Goal: Navigation & Orientation: Understand site structure

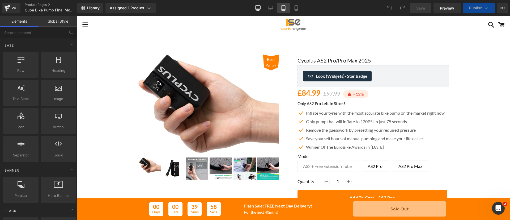
click at [285, 7] on icon at bounding box center [283, 7] width 5 height 5
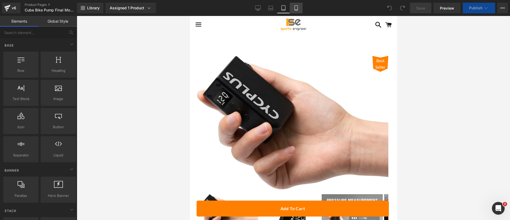
click at [298, 8] on icon at bounding box center [295, 7] width 5 height 5
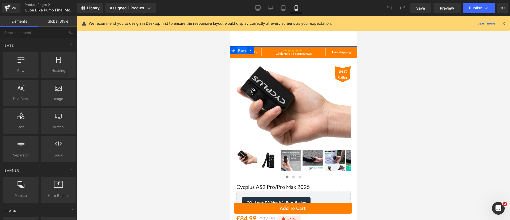
click at [240, 48] on span "Row" at bounding box center [241, 50] width 11 height 8
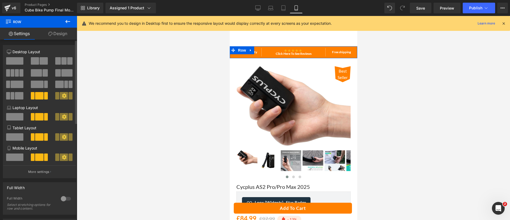
click at [21, 59] on span at bounding box center [14, 60] width 17 height 7
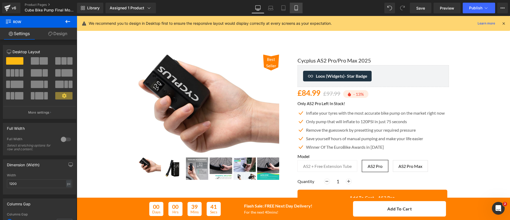
click at [298, 11] on link "Mobile" at bounding box center [296, 8] width 13 height 11
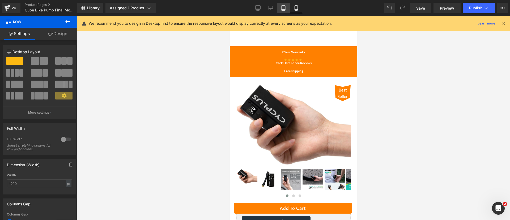
click at [285, 8] on icon at bounding box center [283, 7] width 5 height 5
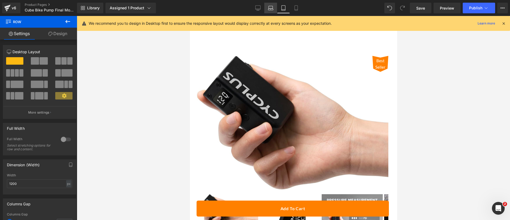
click at [270, 7] on icon at bounding box center [270, 7] width 5 height 5
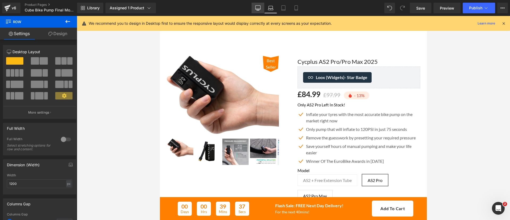
click at [260, 6] on icon at bounding box center [257, 7] width 5 height 5
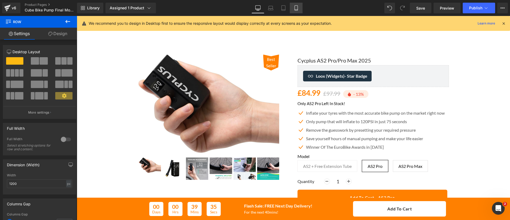
click at [297, 7] on icon at bounding box center [295, 7] width 5 height 5
